Goal: Information Seeking & Learning: Find specific page/section

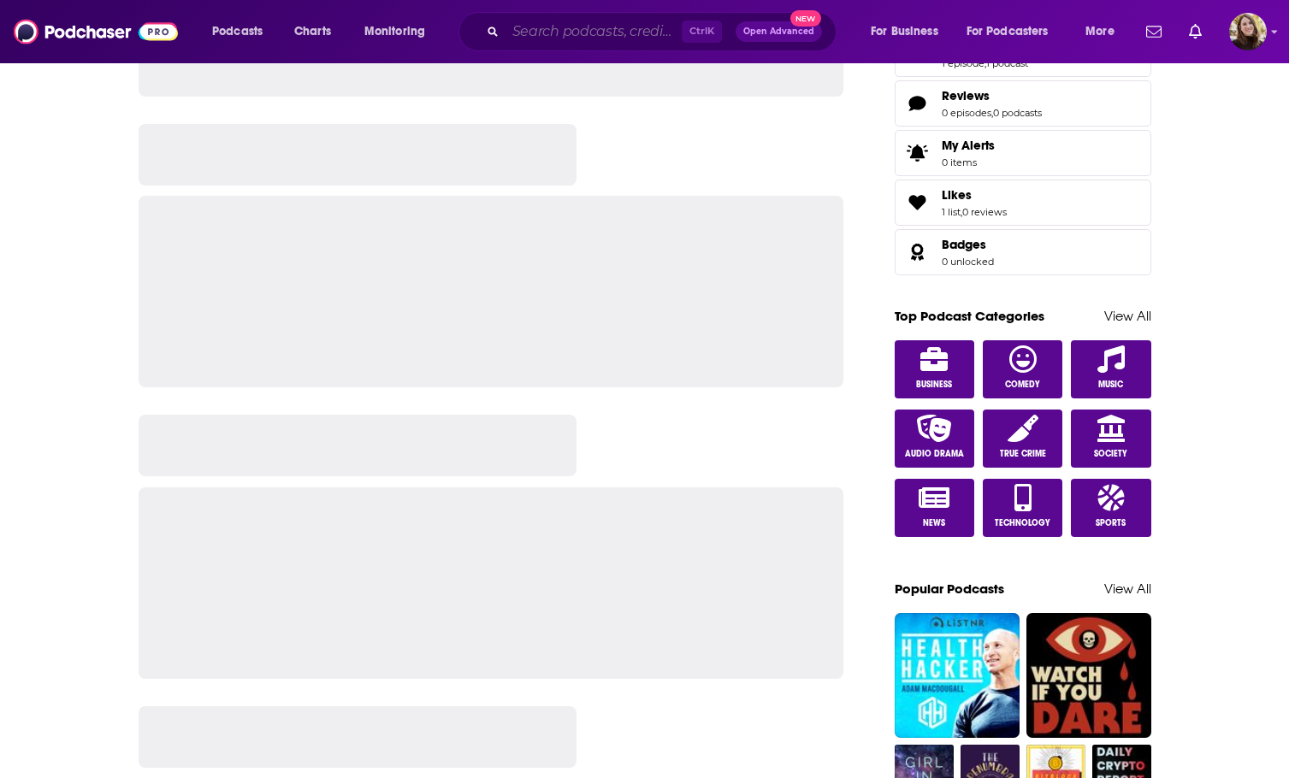
click at [612, 29] on input "Search podcasts, credits, & more..." at bounding box center [593, 31] width 176 height 27
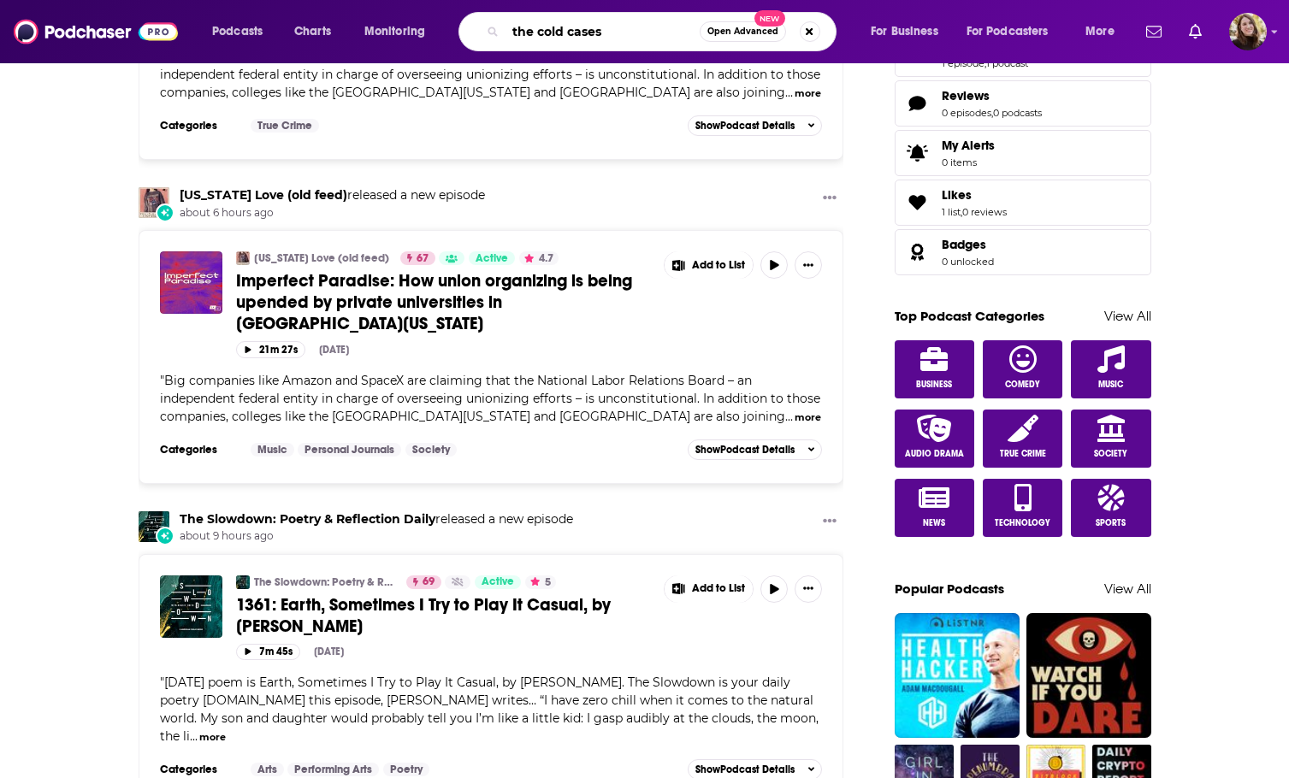
click at [633, 27] on input "the cold cases" at bounding box center [602, 31] width 194 height 27
type input "the cold cases"
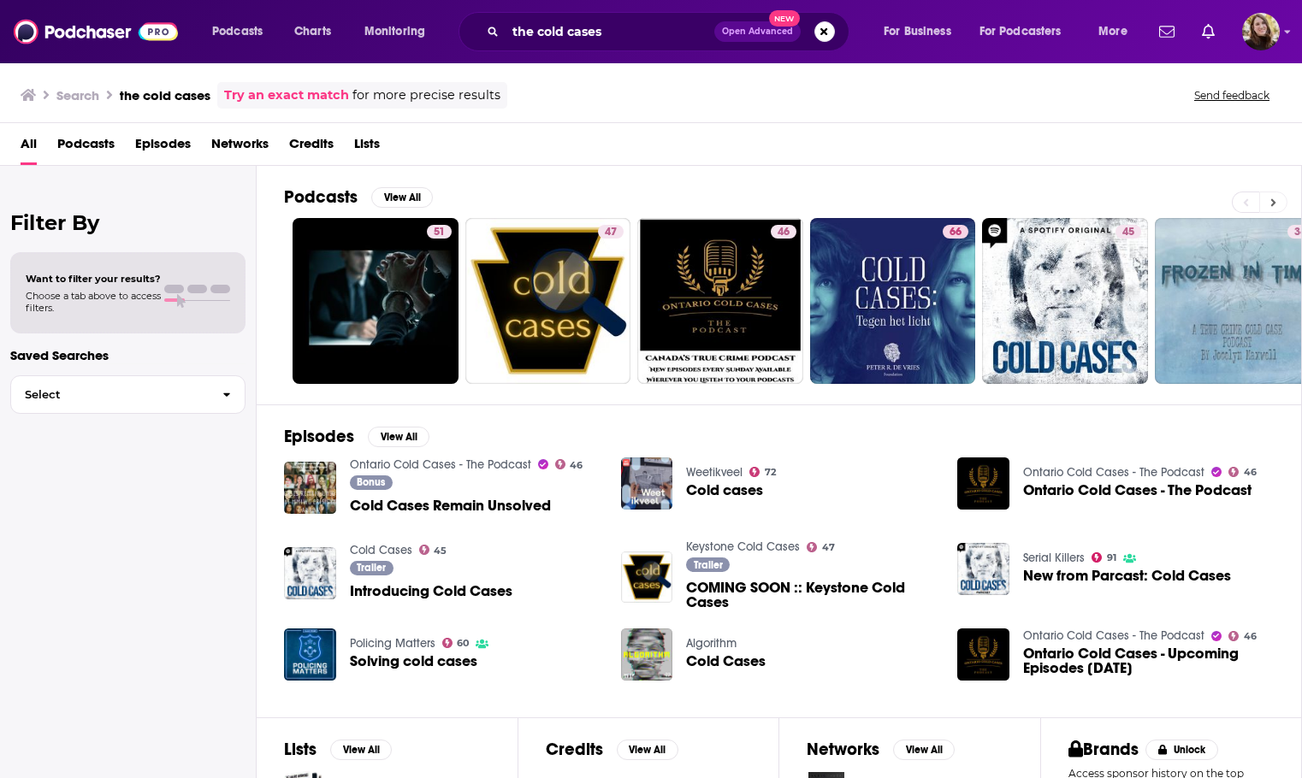
click at [1279, 200] on button at bounding box center [1273, 202] width 28 height 21
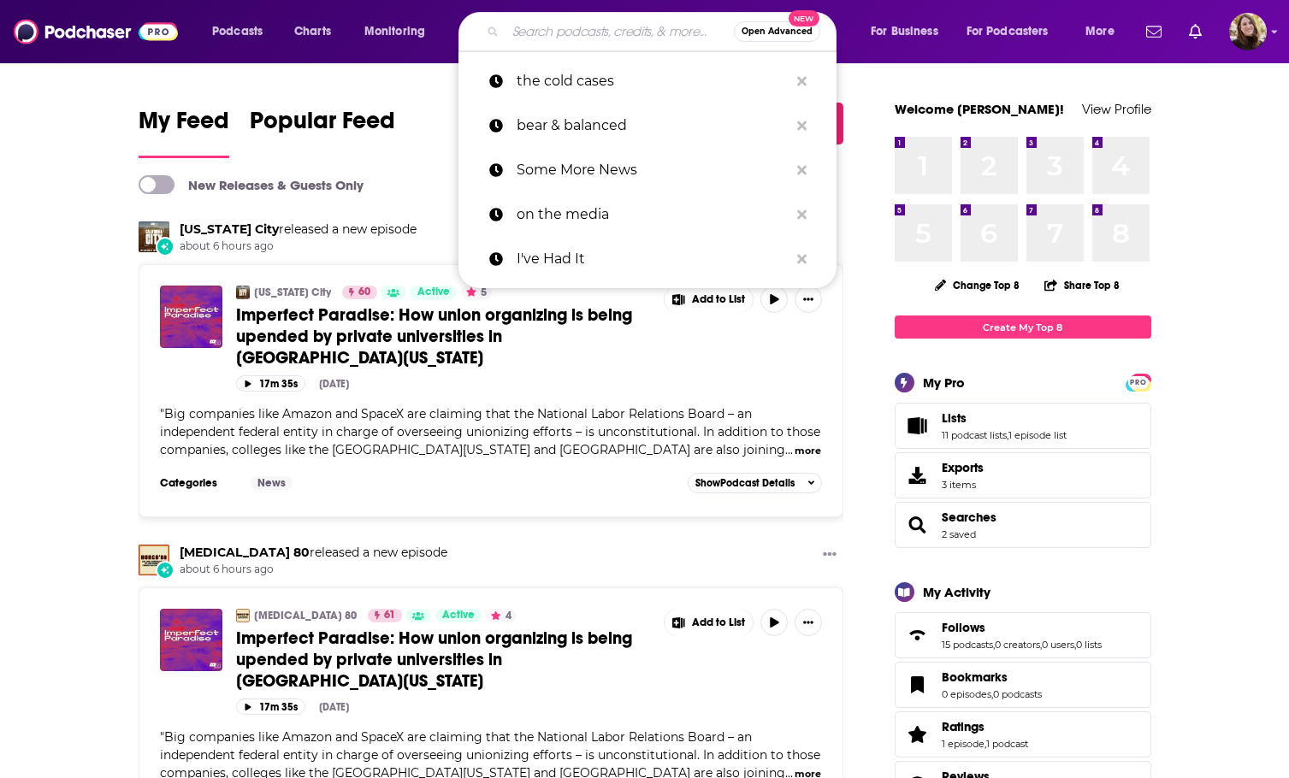
click at [544, 41] on input "Search podcasts, credits, & more..." at bounding box center [619, 31] width 228 height 27
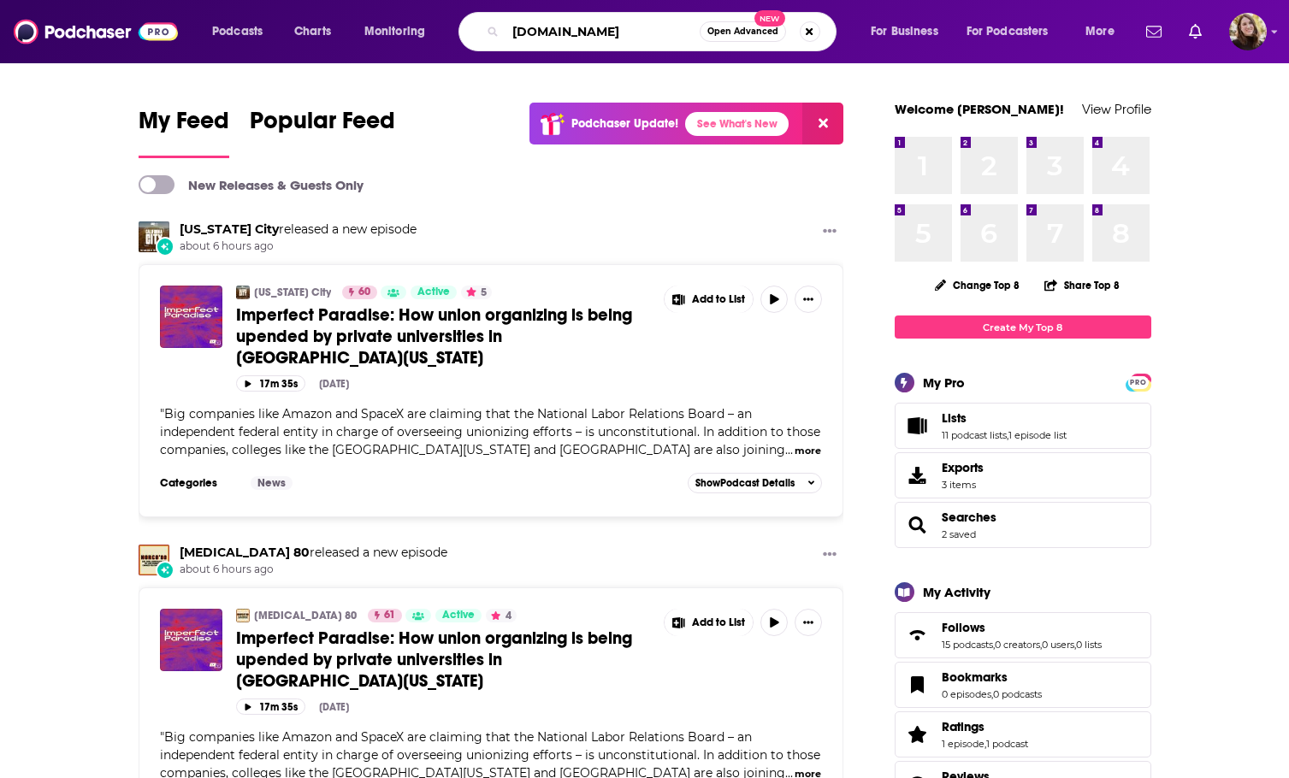
type input "[DOMAIN_NAME]"
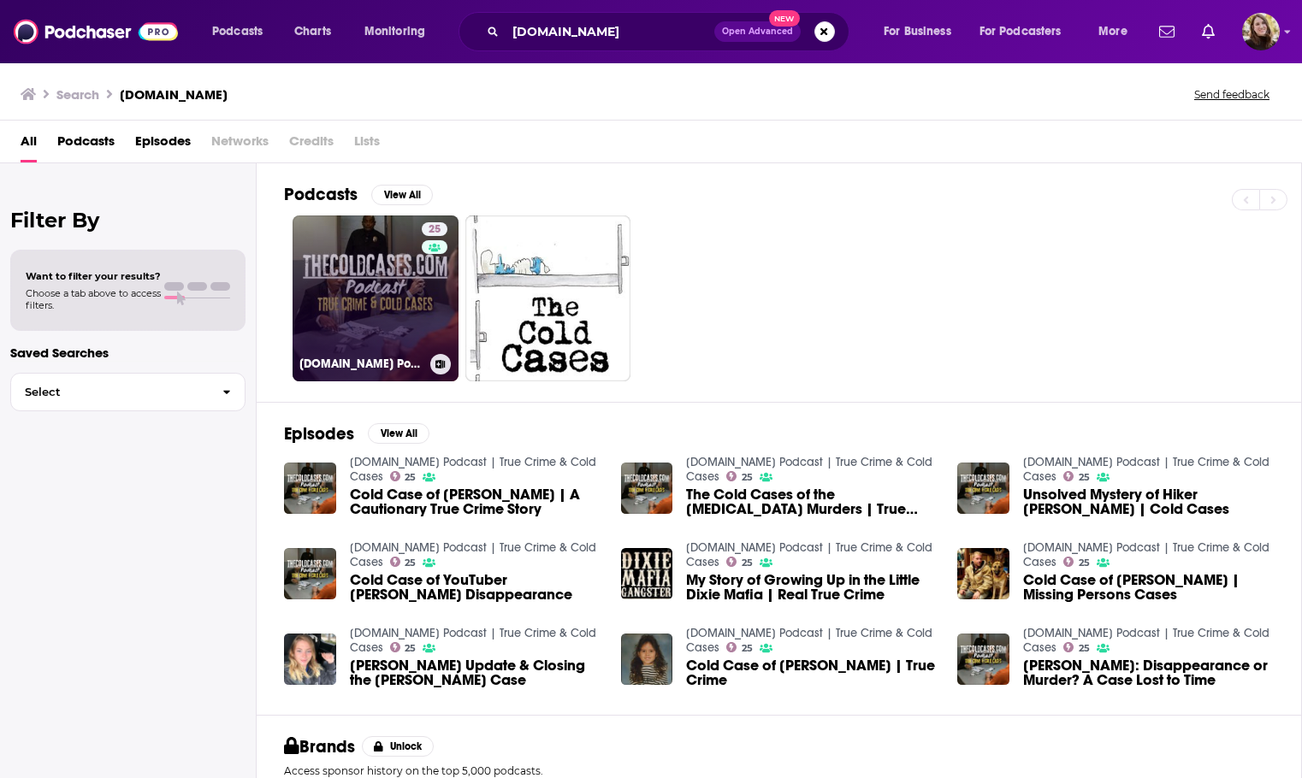
click at [361, 274] on link "25 [DOMAIN_NAME] Podcast | True Crime & Cold Cases" at bounding box center [375, 299] width 166 height 166
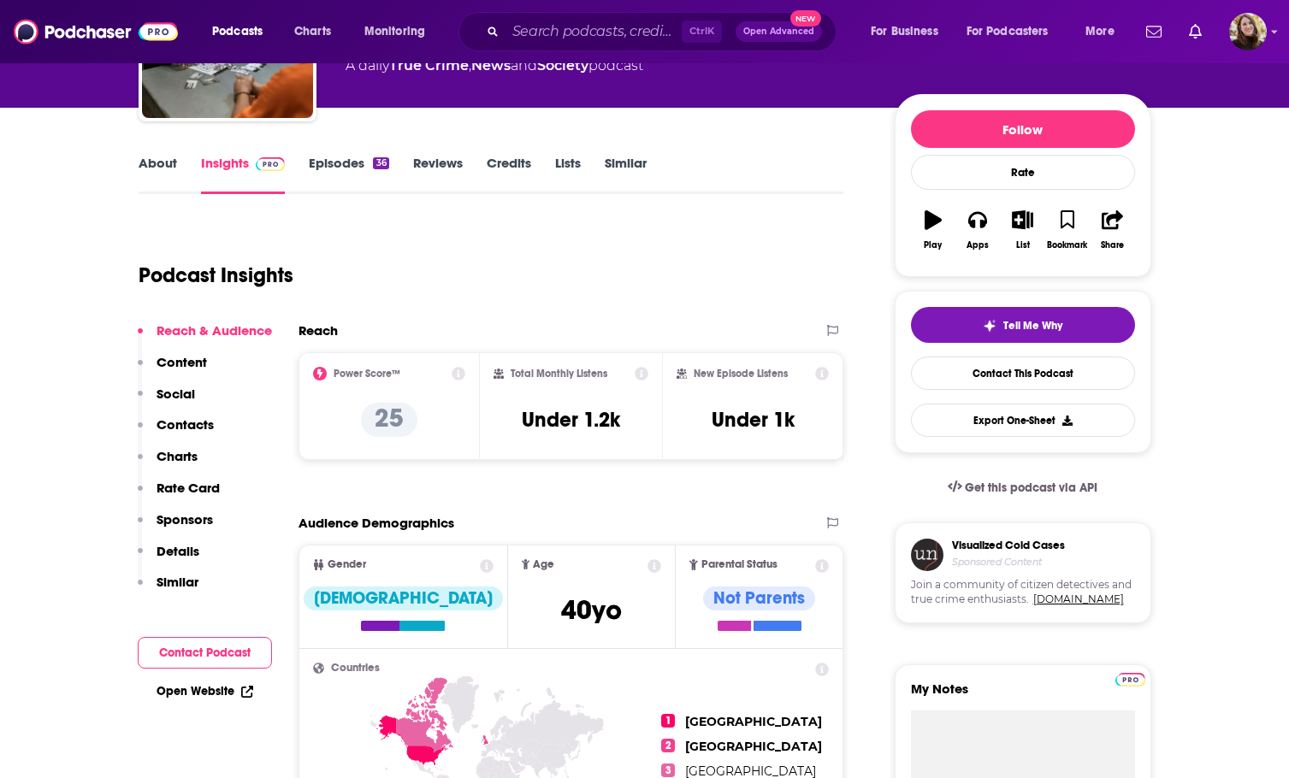
scroll to position [86, 0]
